Goal: Task Accomplishment & Management: Complete application form

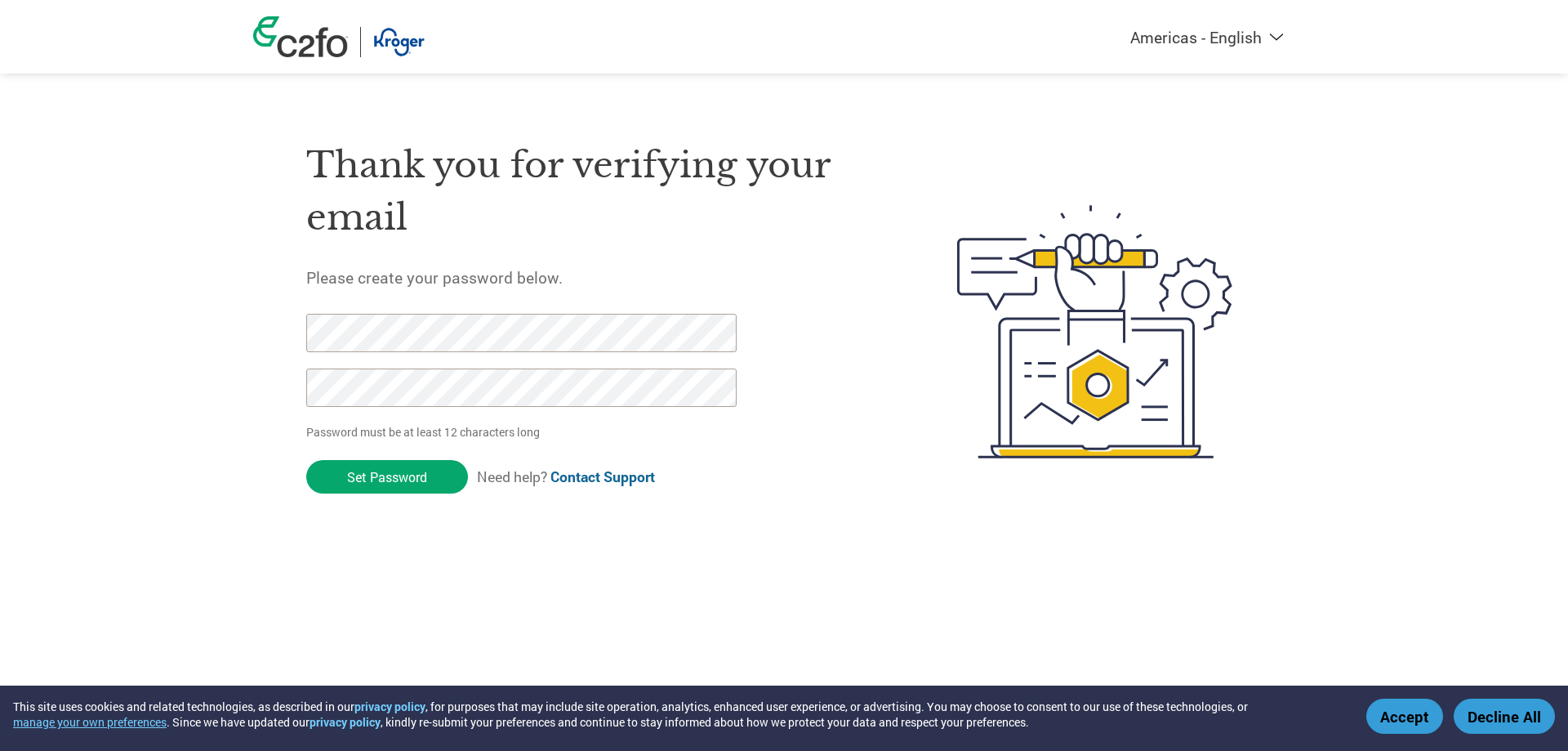
click at [227, 331] on div "Americas - English Américas - Español [GEOGRAPHIC_DATA] - Português Amériques -…" at bounding box center [784, 266] width 1568 height 532
click at [722, 240] on h1 "Thank you for verifying your email" at bounding box center [593, 191] width 574 height 105
click at [294, 349] on div "Thank you for verifying your email Please create your password below. Password …" at bounding box center [784, 332] width 1062 height 433
click at [414, 486] on input "Set Password" at bounding box center [387, 477] width 161 height 34
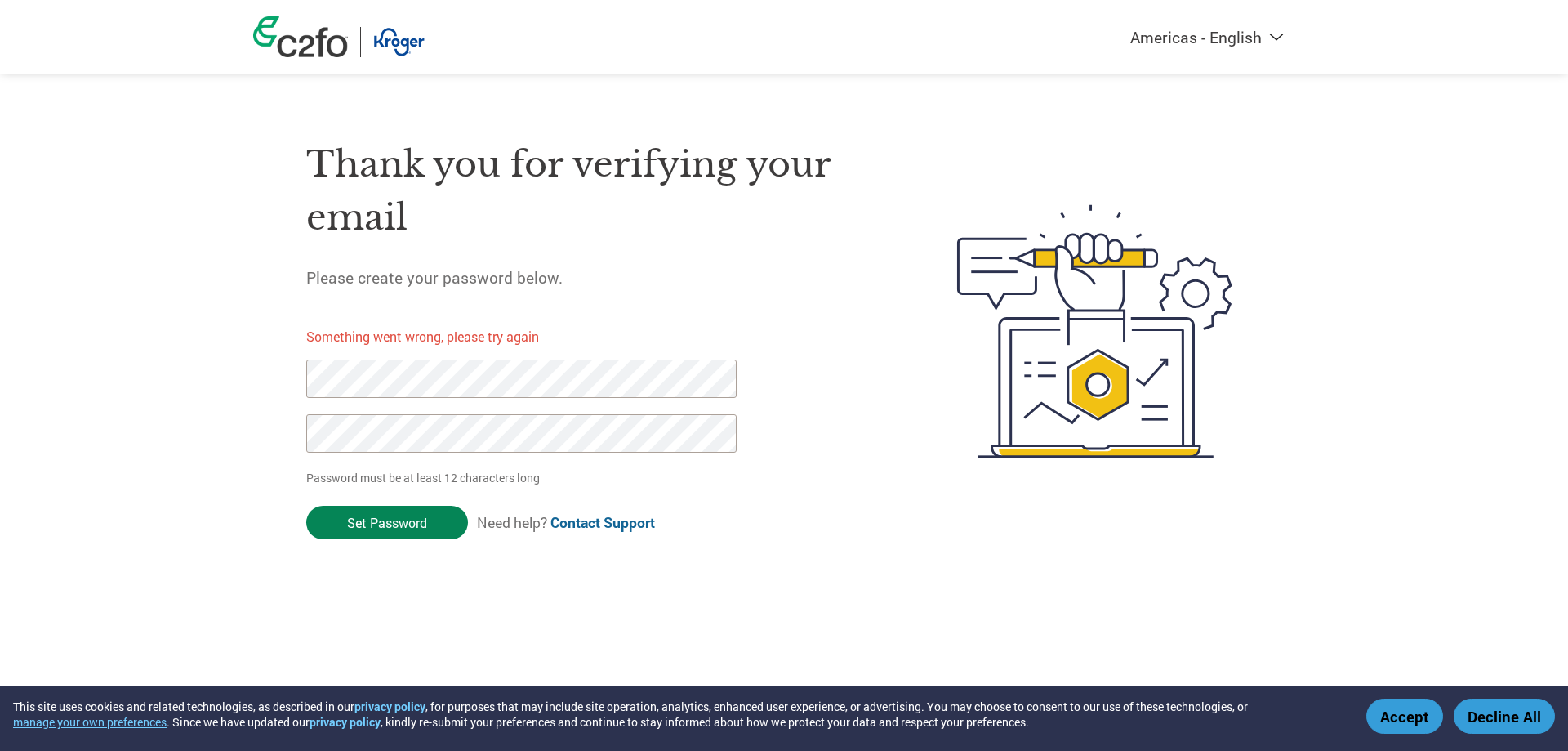
click at [362, 516] on input "Set Password" at bounding box center [387, 523] width 161 height 34
click at [315, 47] on img at bounding box center [300, 36] width 95 height 41
